Goal: Register for event/course

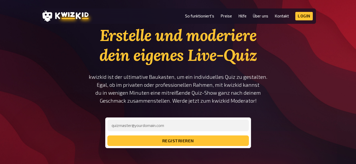
scroll to position [14, 0]
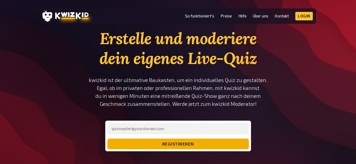
click at [213, 144] on button "registrieren" at bounding box center [177, 144] width 141 height 11
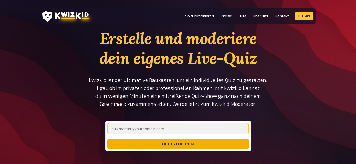
type input "[EMAIL_ADDRESS][DOMAIN_NAME]"
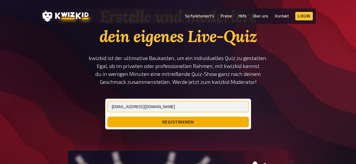
scroll to position [36, 0]
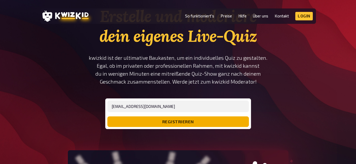
click at [202, 121] on button "registrieren" at bounding box center [177, 122] width 141 height 11
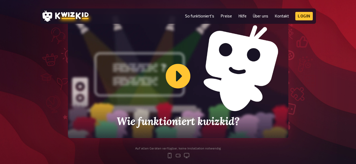
scroll to position [165, 0]
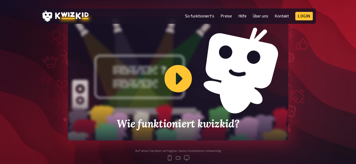
click at [181, 78] on div "Wie funktioniert kwizkid?" at bounding box center [178, 79] width 220 height 124
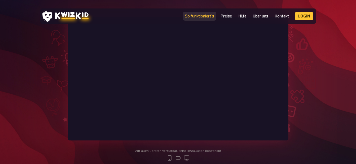
click at [202, 16] on link "So funktioniert's" at bounding box center [199, 16] width 29 height 5
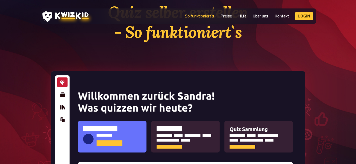
scroll to position [40, 0]
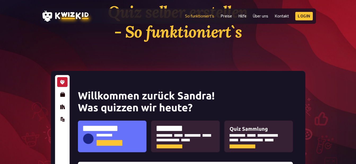
click at [68, 97] on img at bounding box center [178, 158] width 254 height 174
click at [61, 96] on img at bounding box center [178, 158] width 254 height 174
click at [64, 106] on img at bounding box center [178, 158] width 254 height 174
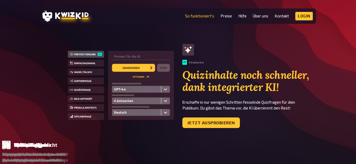
scroll to position [316, 0]
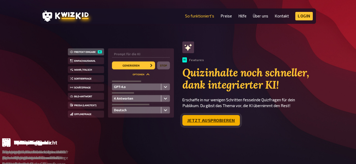
click at [219, 122] on link "Jetzt ausprobieren" at bounding box center [210, 120] width 57 height 11
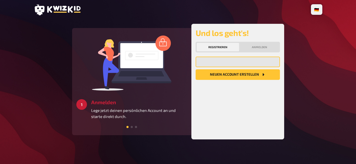
click at [228, 63] on input "email" at bounding box center [237, 62] width 84 height 11
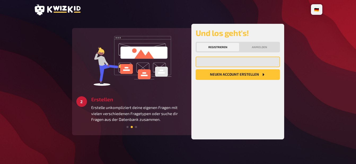
type input "[EMAIL_ADDRESS][PERSON_NAME][DOMAIN_NAME]"
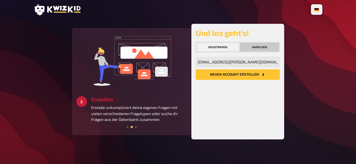
click at [262, 47] on button "Anmelden" at bounding box center [259, 47] width 39 height 8
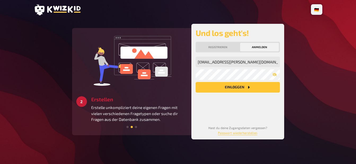
click at [226, 87] on button "Einloggen" at bounding box center [237, 87] width 84 height 11
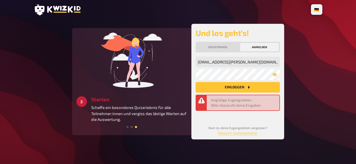
click at [277, 75] on button "button" at bounding box center [274, 75] width 11 height 4
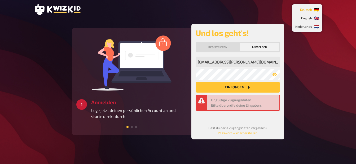
click at [319, 7] on li "🇩🇪 Deutsch" at bounding box center [307, 9] width 28 height 8
click at [305, 10] on span "Deutsch" at bounding box center [306, 9] width 12 height 8
